Goal: Information Seeking & Learning: Understand process/instructions

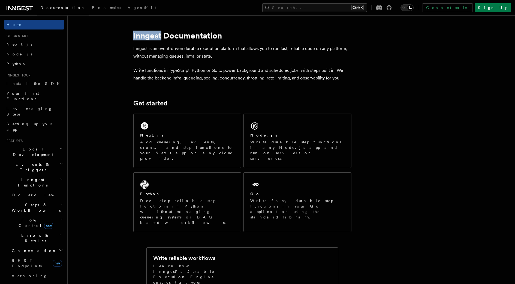
drag, startPoint x: 134, startPoint y: 35, endPoint x: 161, endPoint y: 37, distance: 27.0
click at [161, 37] on h1 "Inngest Documentation" at bounding box center [242, 36] width 218 height 10
click at [145, 55] on p "Inngest is an event-driven durable execution platform that allows you to run fa…" at bounding box center [242, 52] width 218 height 15
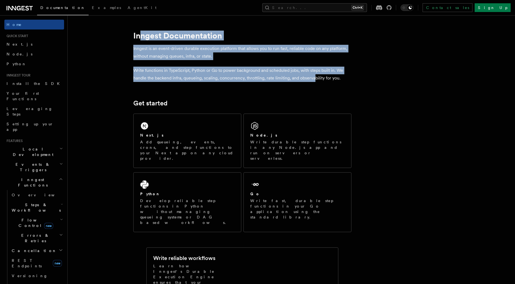
drag, startPoint x: 313, startPoint y: 78, endPoint x: 140, endPoint y: 33, distance: 178.8
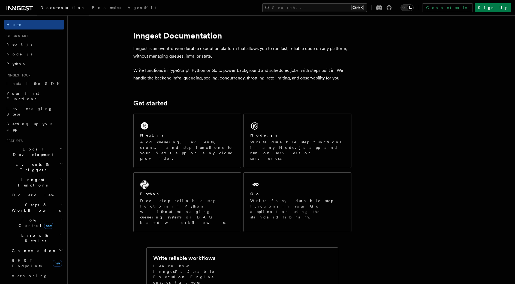
drag, startPoint x: 134, startPoint y: 35, endPoint x: 158, endPoint y: 35, distance: 24.0
click at [158, 35] on h1 "Inngest Documentation" at bounding box center [242, 36] width 218 height 10
click at [155, 73] on p "Write functions in TypeScript, Python or Go to power background and scheduled j…" at bounding box center [242, 74] width 218 height 15
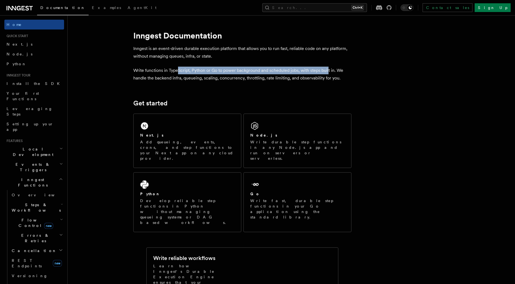
drag, startPoint x: 328, startPoint y: 70, endPoint x: 178, endPoint y: 71, distance: 150.0
click at [178, 71] on p "Write functions in TypeScript, Python or Go to power background and scheduled j…" at bounding box center [242, 74] width 218 height 15
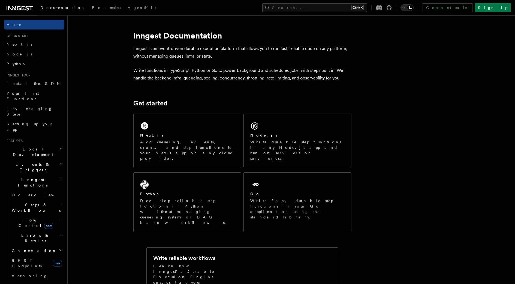
click at [155, 69] on p "Write functions in TypeScript, Python or Go to power background and scheduled j…" at bounding box center [242, 74] width 218 height 15
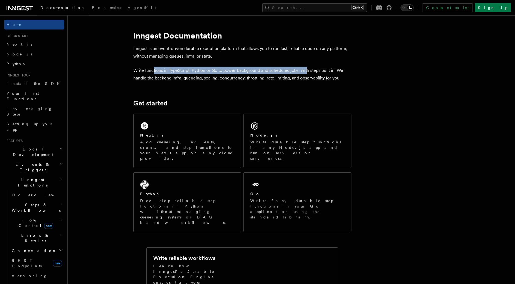
drag, startPoint x: 153, startPoint y: 71, endPoint x: 307, endPoint y: 65, distance: 153.9
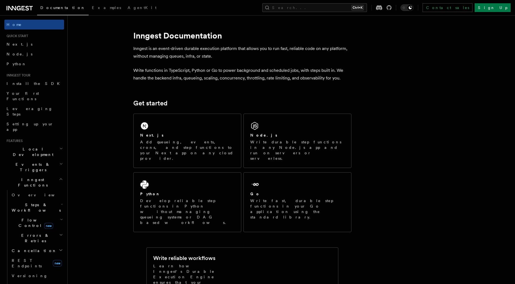
click at [229, 77] on p "Write functions in TypeScript, Python or Go to power background and scheduled j…" at bounding box center [242, 74] width 218 height 15
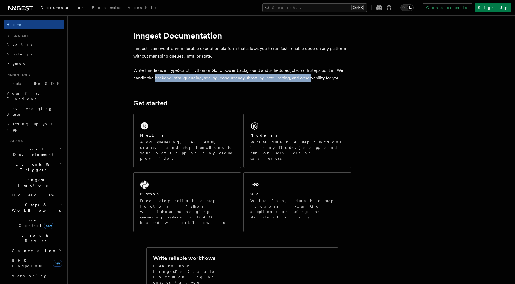
drag, startPoint x: 154, startPoint y: 77, endPoint x: 310, endPoint y: 77, distance: 155.5
click at [310, 77] on p "Write functions in TypeScript, Python or Go to power background and scheduled j…" at bounding box center [242, 74] width 218 height 15
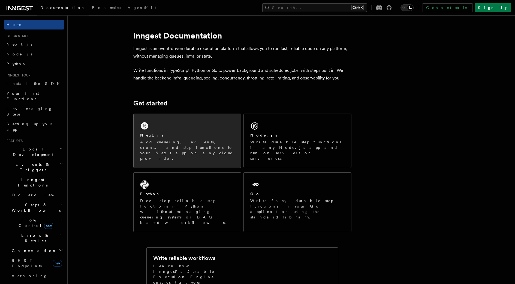
click at [176, 132] on div "Next.js" at bounding box center [187, 135] width 94 height 6
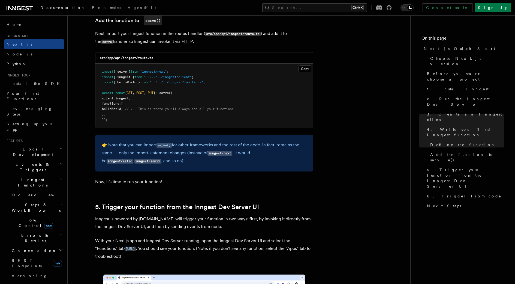
scroll to position [1091, 0]
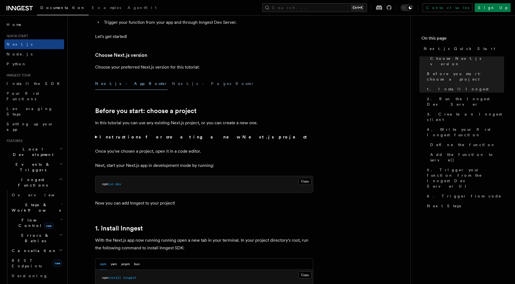
scroll to position [0, 0]
